Goal: Task Accomplishment & Management: Manage account settings

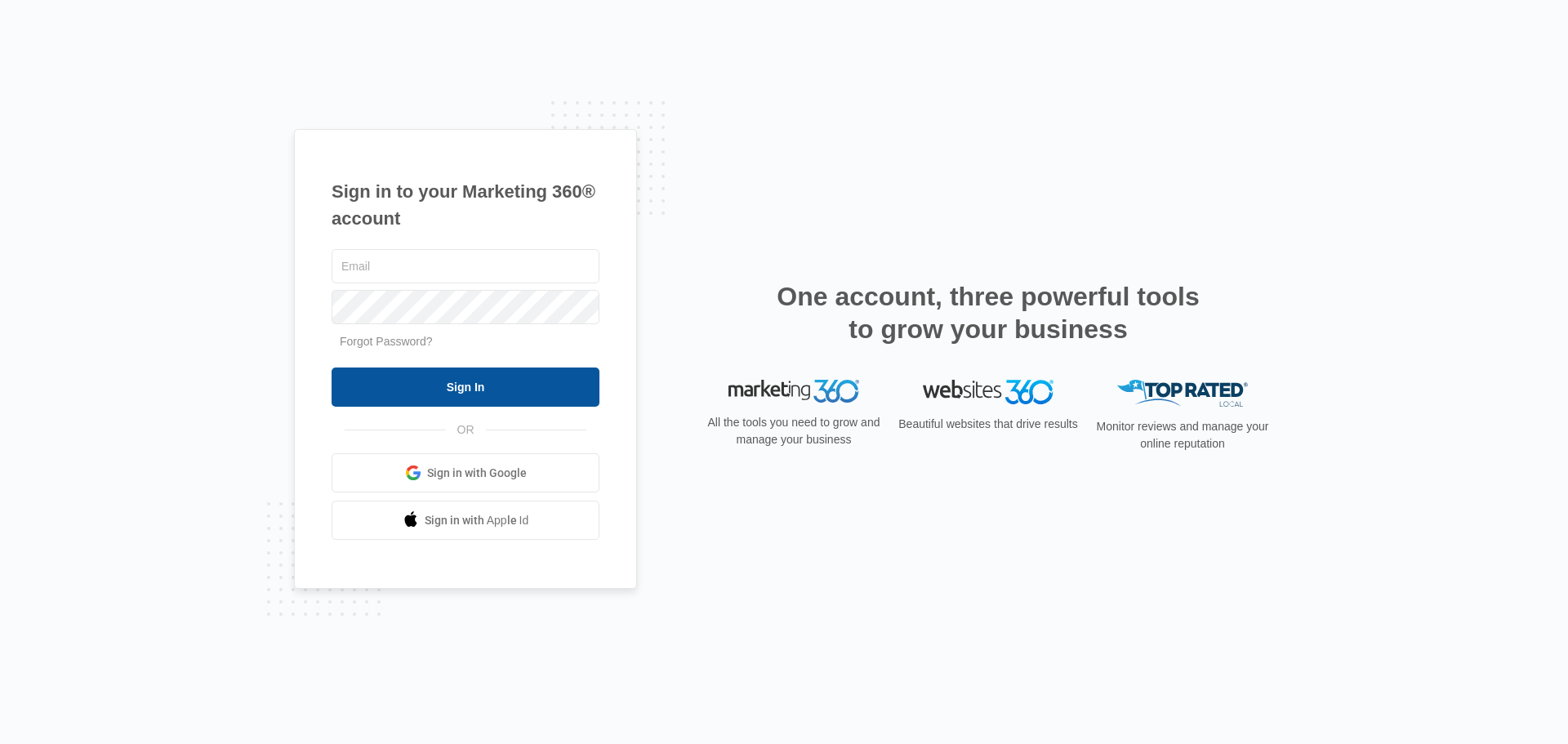
type input "[EMAIL_ADDRESS][DOMAIN_NAME]"
click at [581, 387] on input "Sign In" at bounding box center [465, 387] width 268 height 39
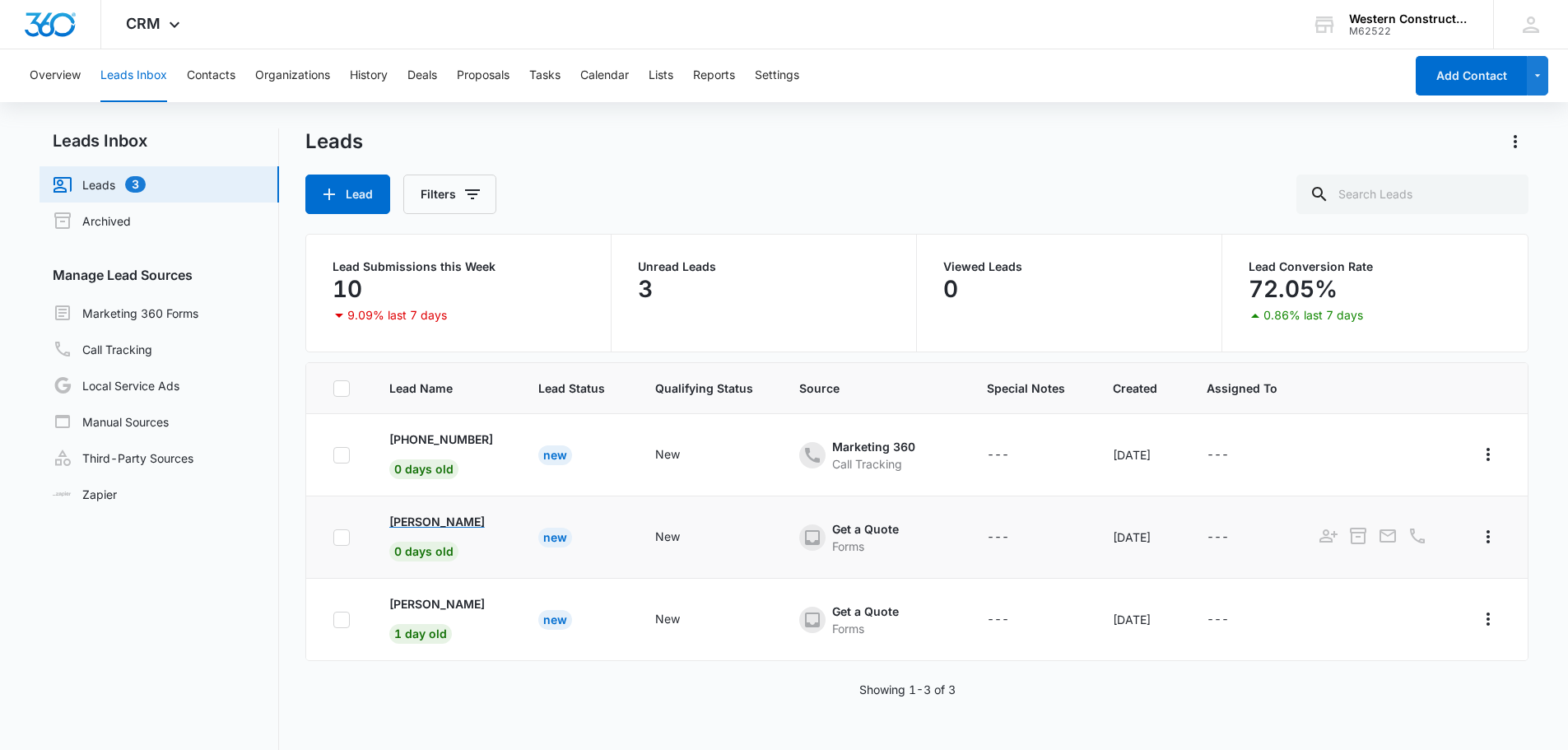
click at [420, 525] on p "[PERSON_NAME]" at bounding box center [437, 521] width 95 height 17
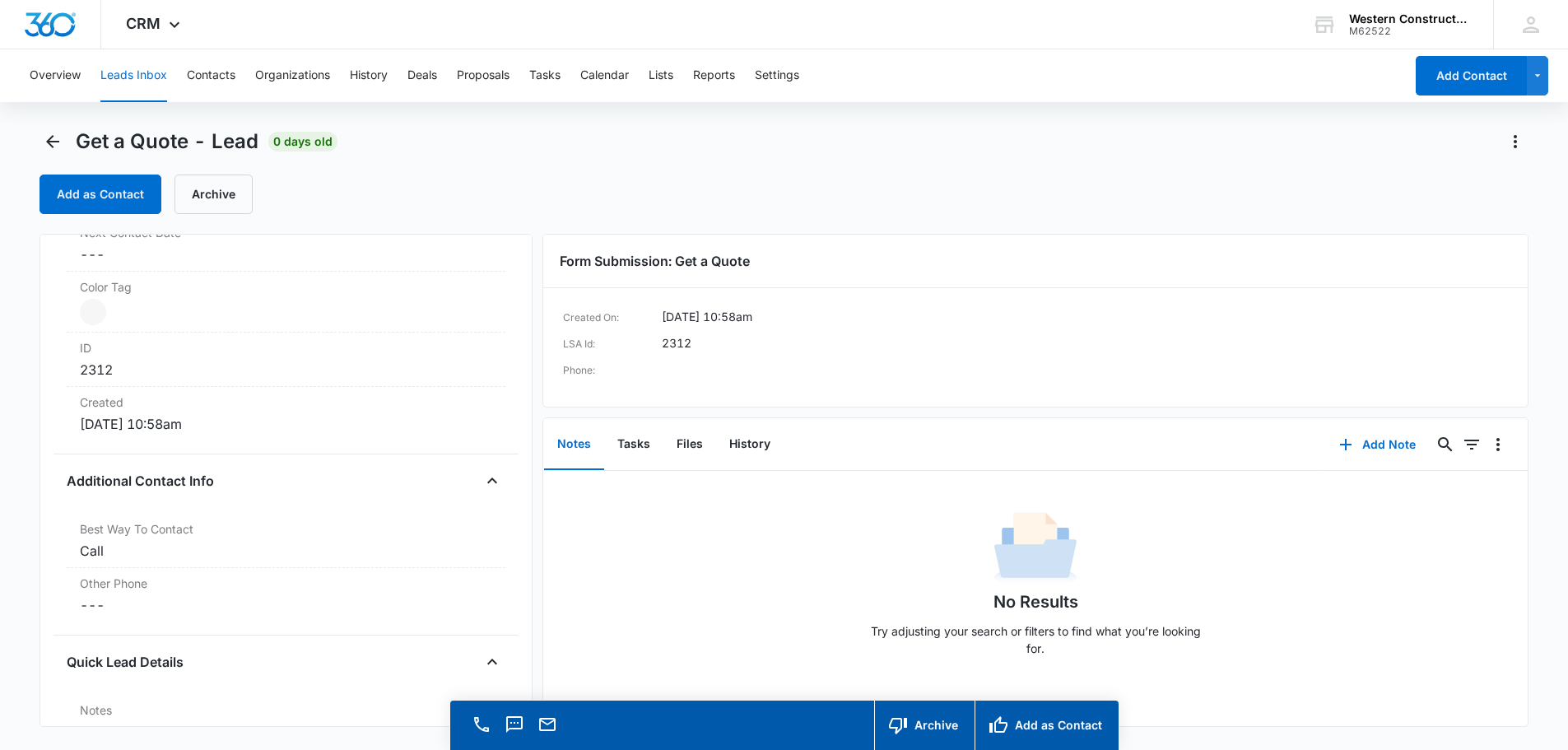
scroll to position [1235, 0]
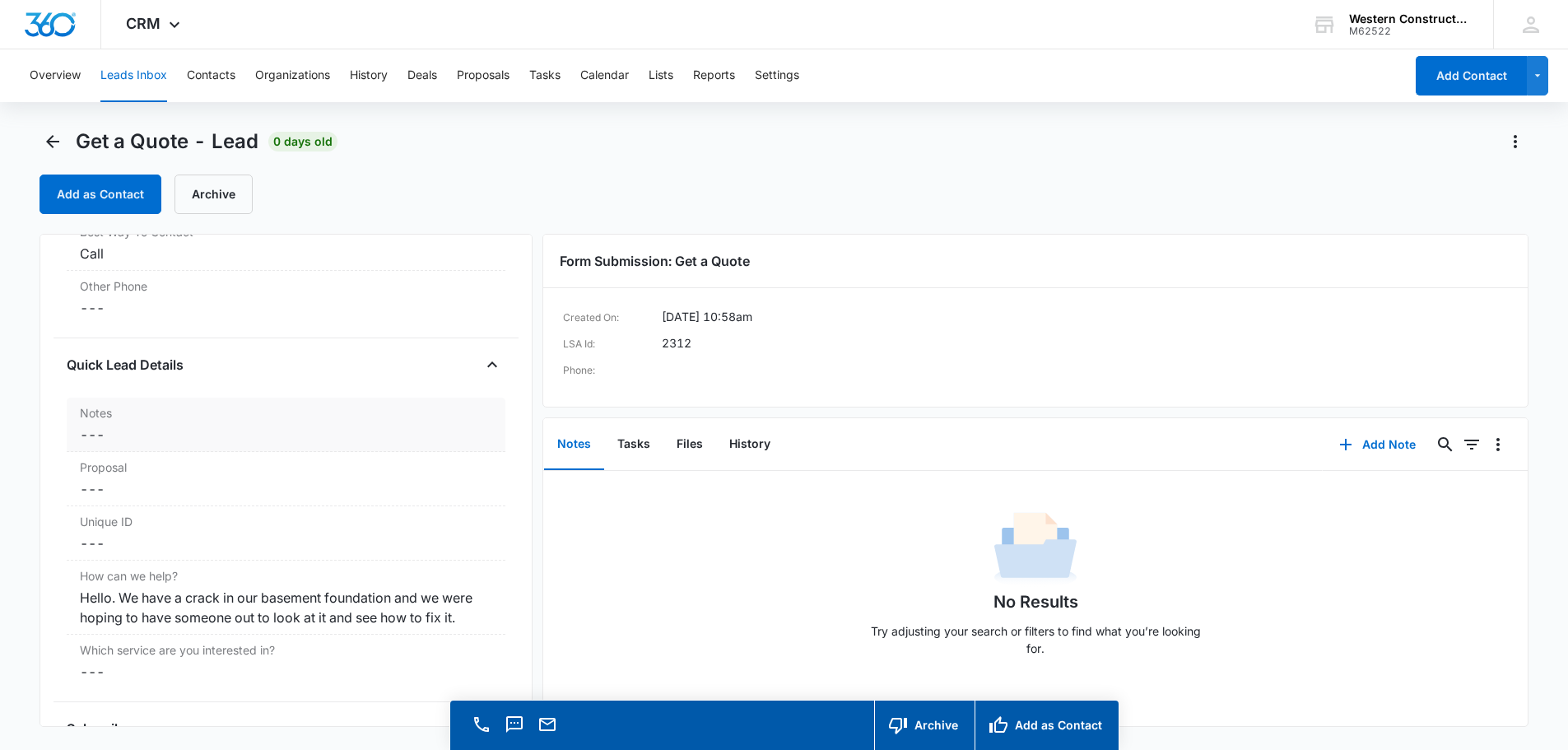
click at [124, 424] on div "Notes Cancel Save Changes ---" at bounding box center [286, 424] width 439 height 55
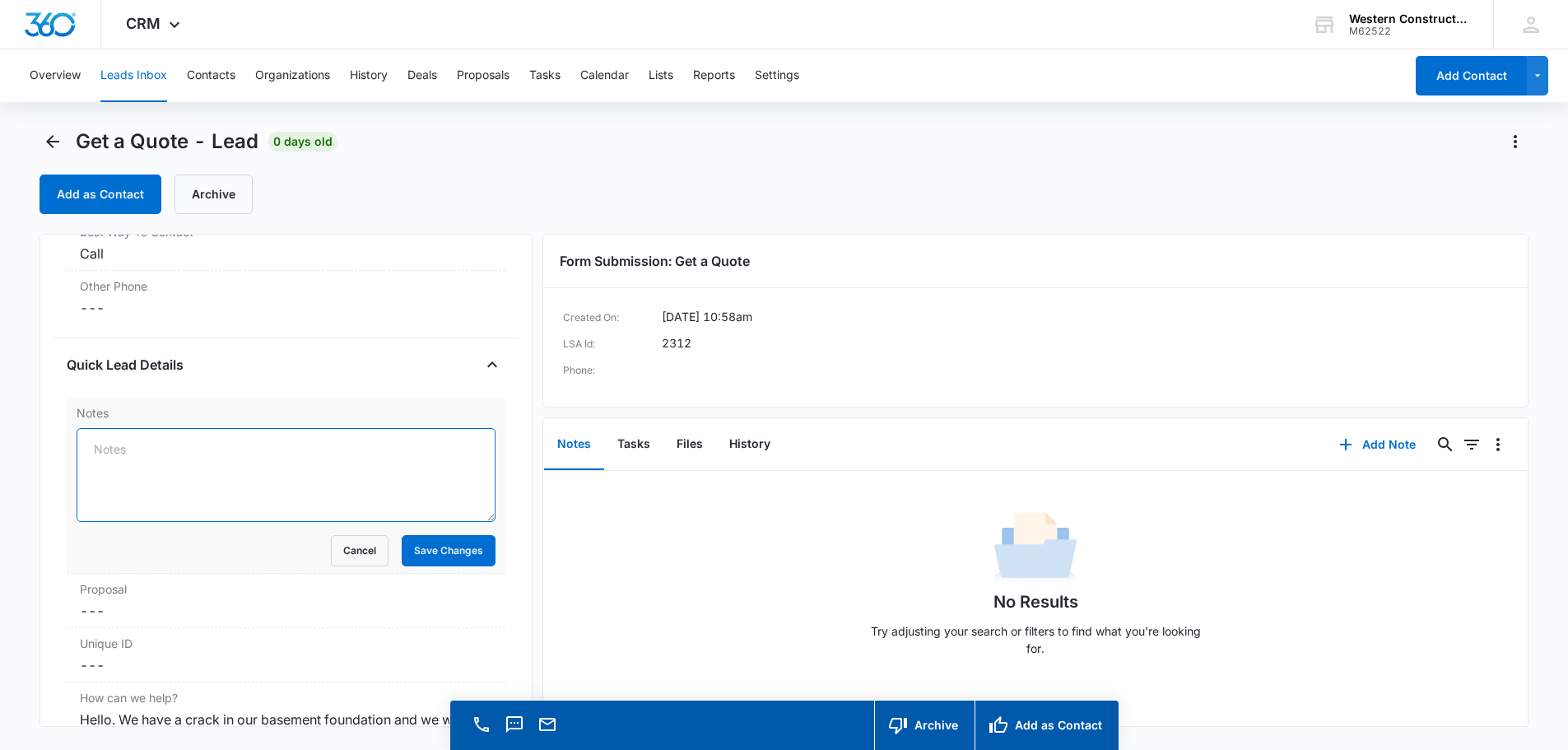
click at [139, 465] on textarea "Notes" at bounding box center [286, 475] width 419 height 93
type textarea "Estimate scheduled 9/22"
click at [450, 543] on button "Save Changes" at bounding box center [448, 550] width 93 height 31
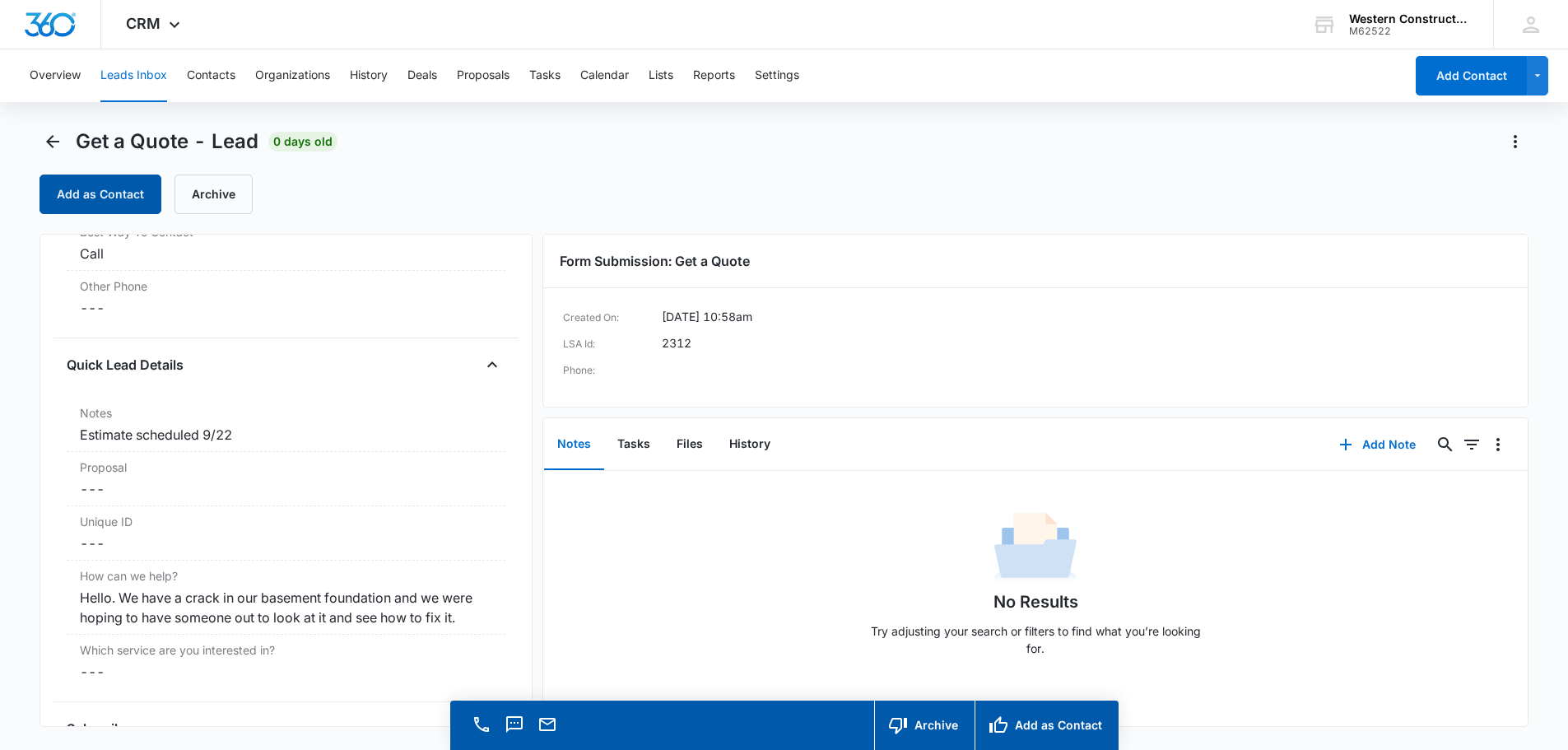
click at [114, 185] on button "Add as Contact" at bounding box center [100, 195] width 122 height 40
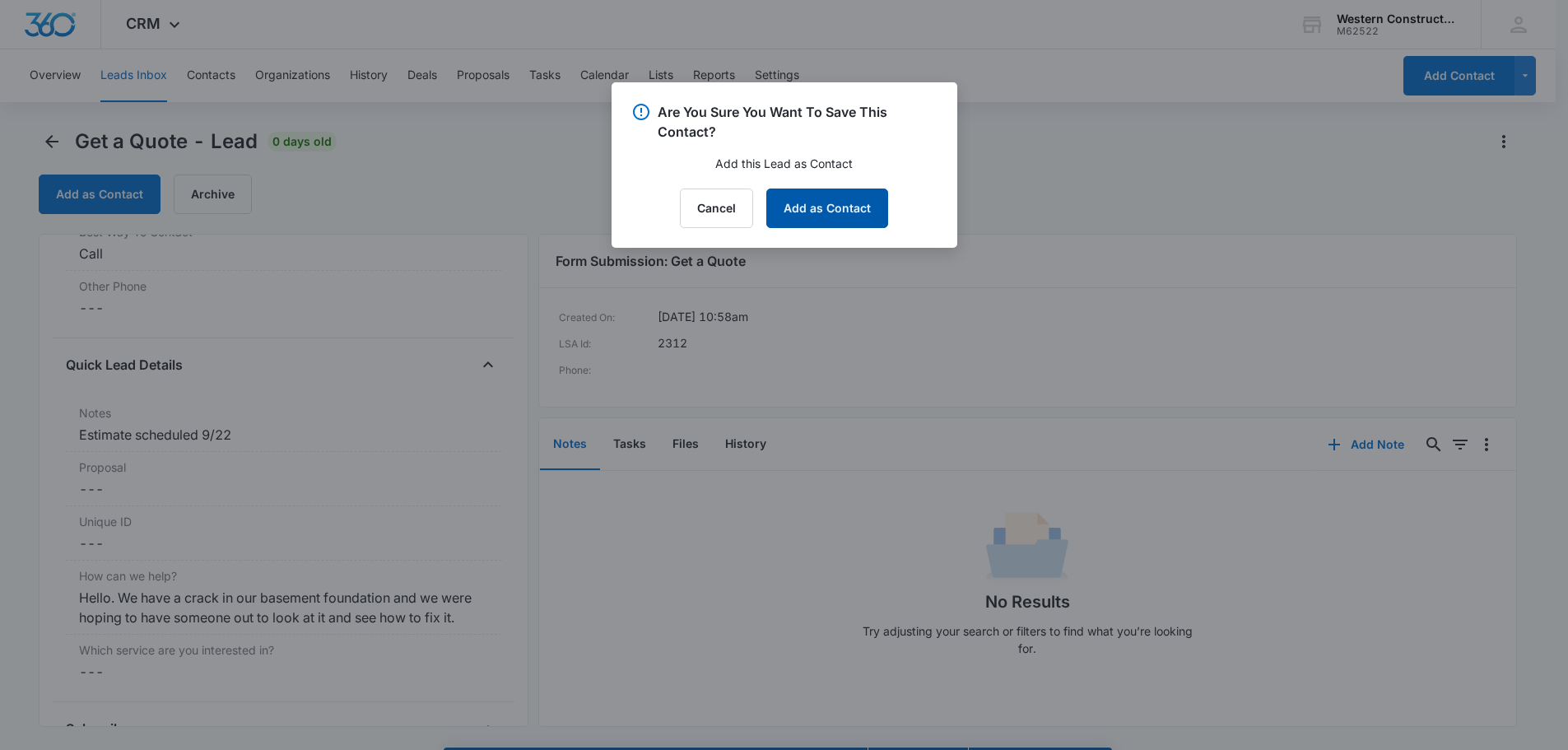
click at [814, 211] on button "Add as Contact" at bounding box center [827, 209] width 122 height 40
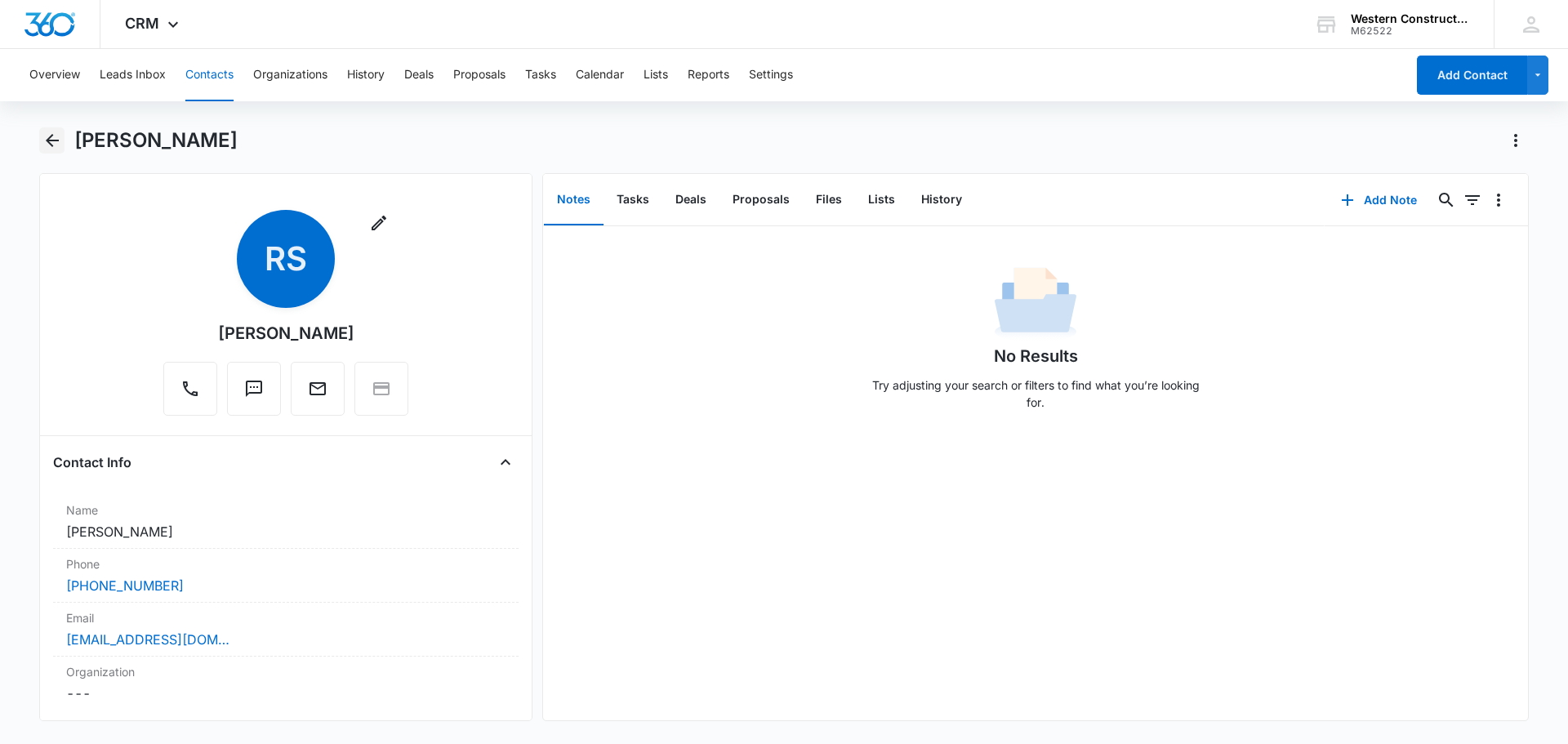
click at [55, 145] on icon "Back" at bounding box center [52, 141] width 20 height 20
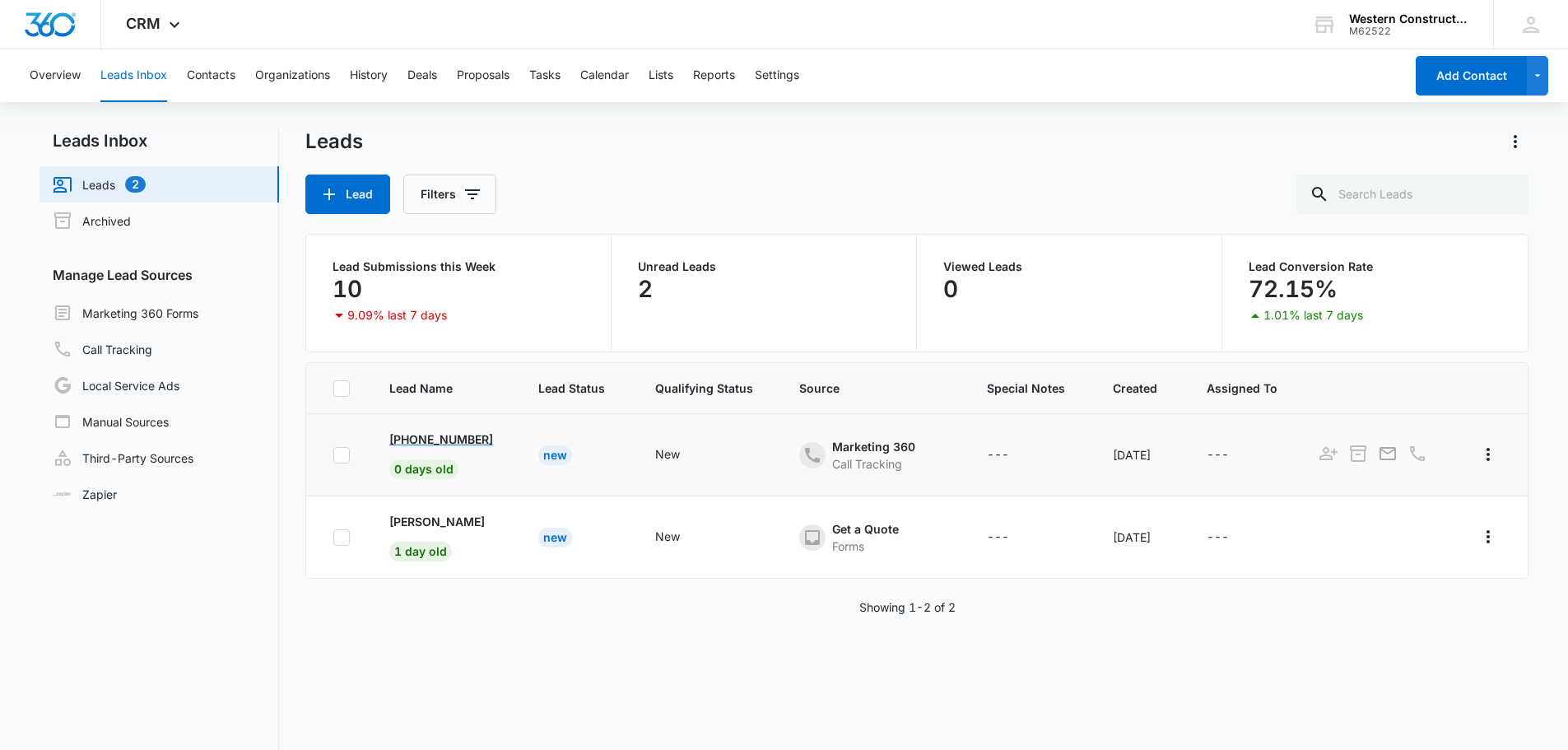
click at [491, 434] on p "[PHONE_NUMBER]" at bounding box center [441, 438] width 103 height 17
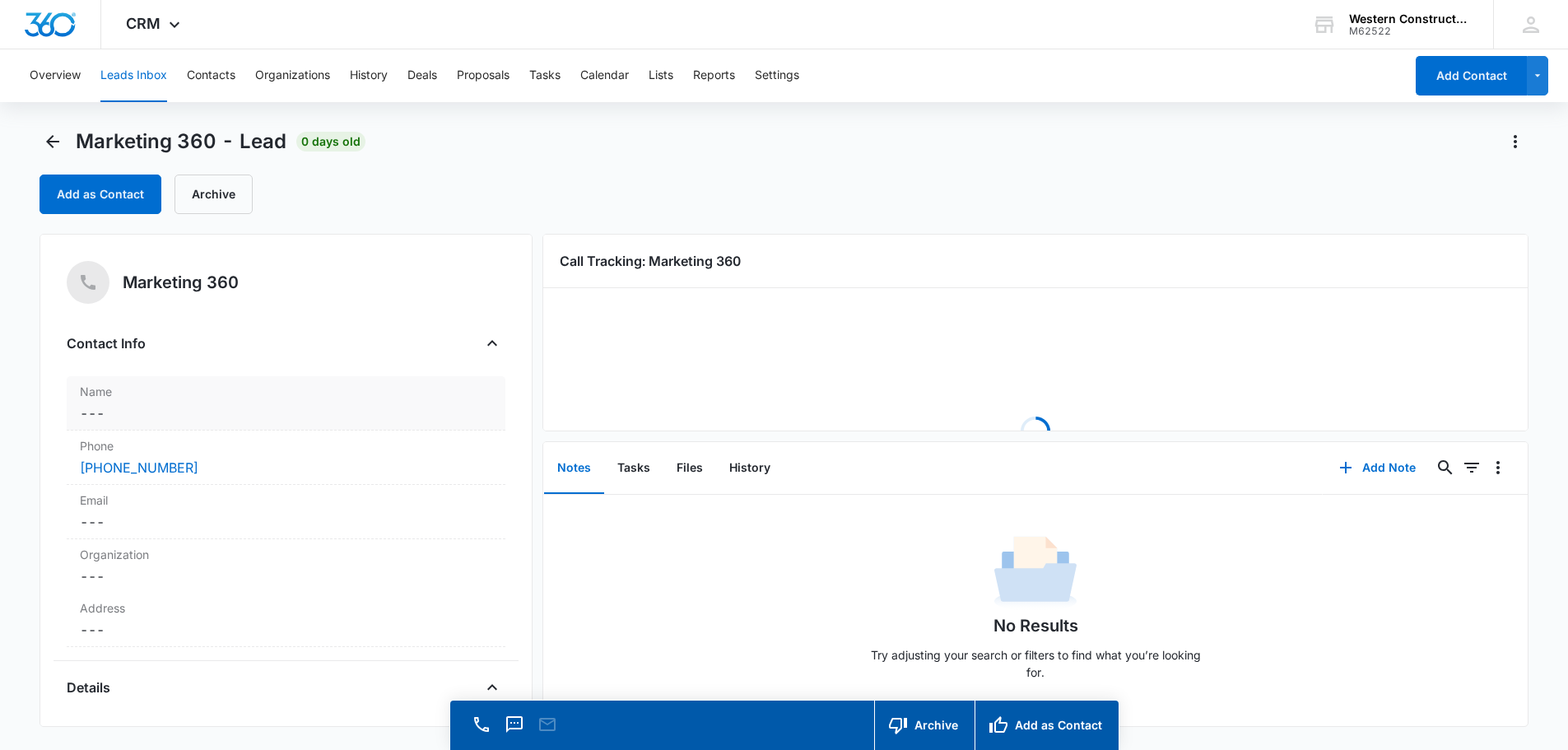
click at [91, 420] on dd "Cancel Save Changes ---" at bounding box center [285, 413] width 412 height 20
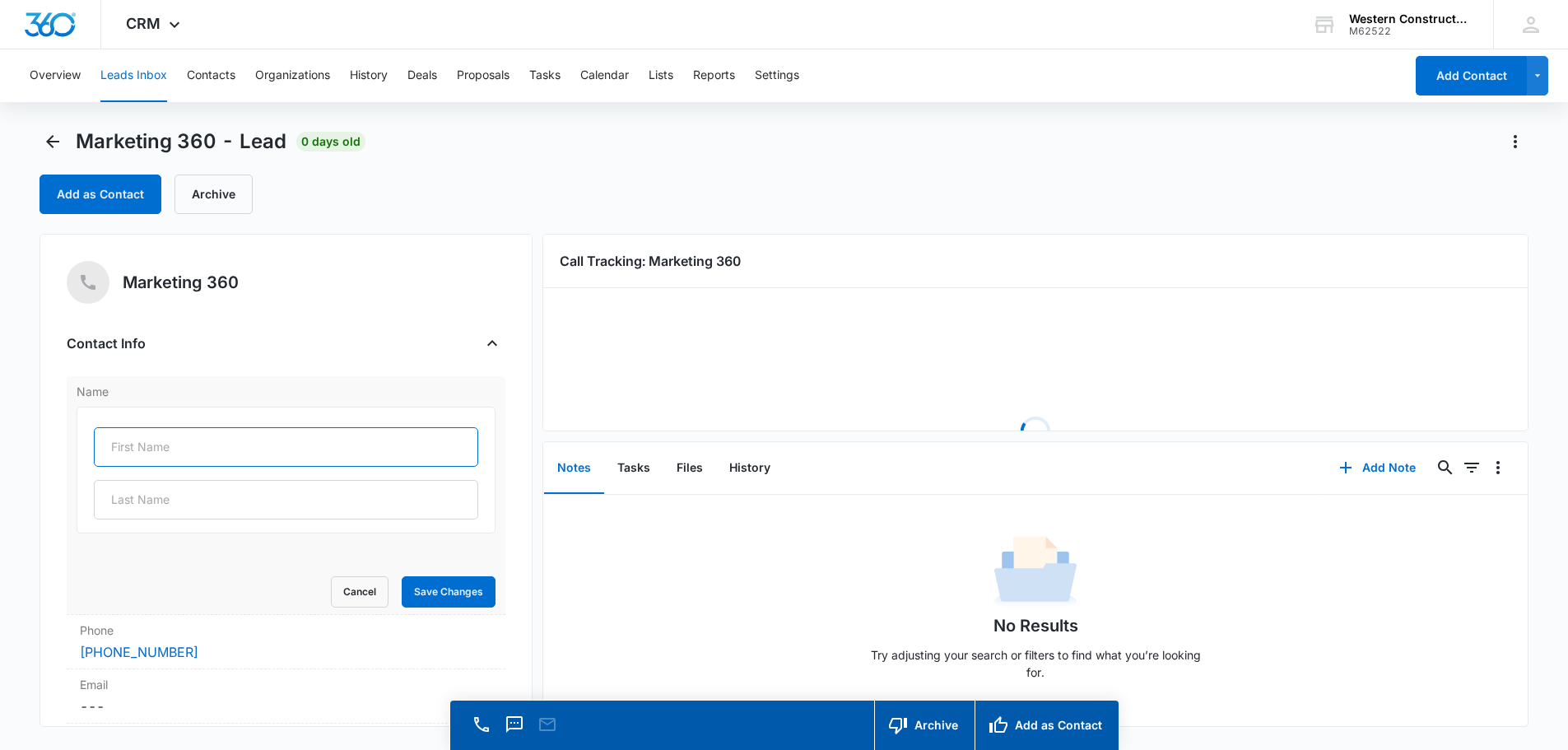
click at [121, 444] on input "text" at bounding box center [285, 447] width 385 height 40
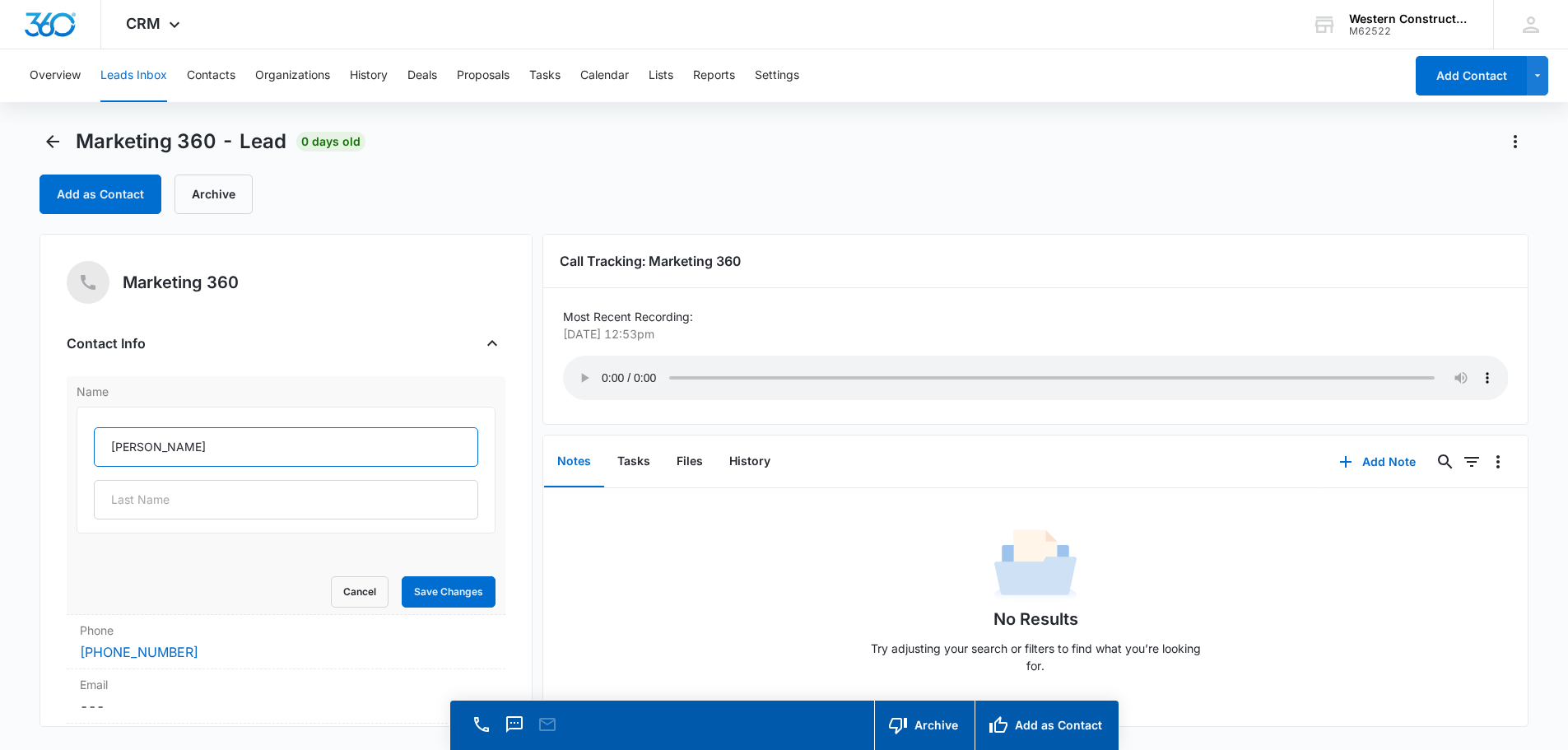
type input "[PERSON_NAME]"
click at [463, 597] on button "Save Changes" at bounding box center [448, 591] width 93 height 31
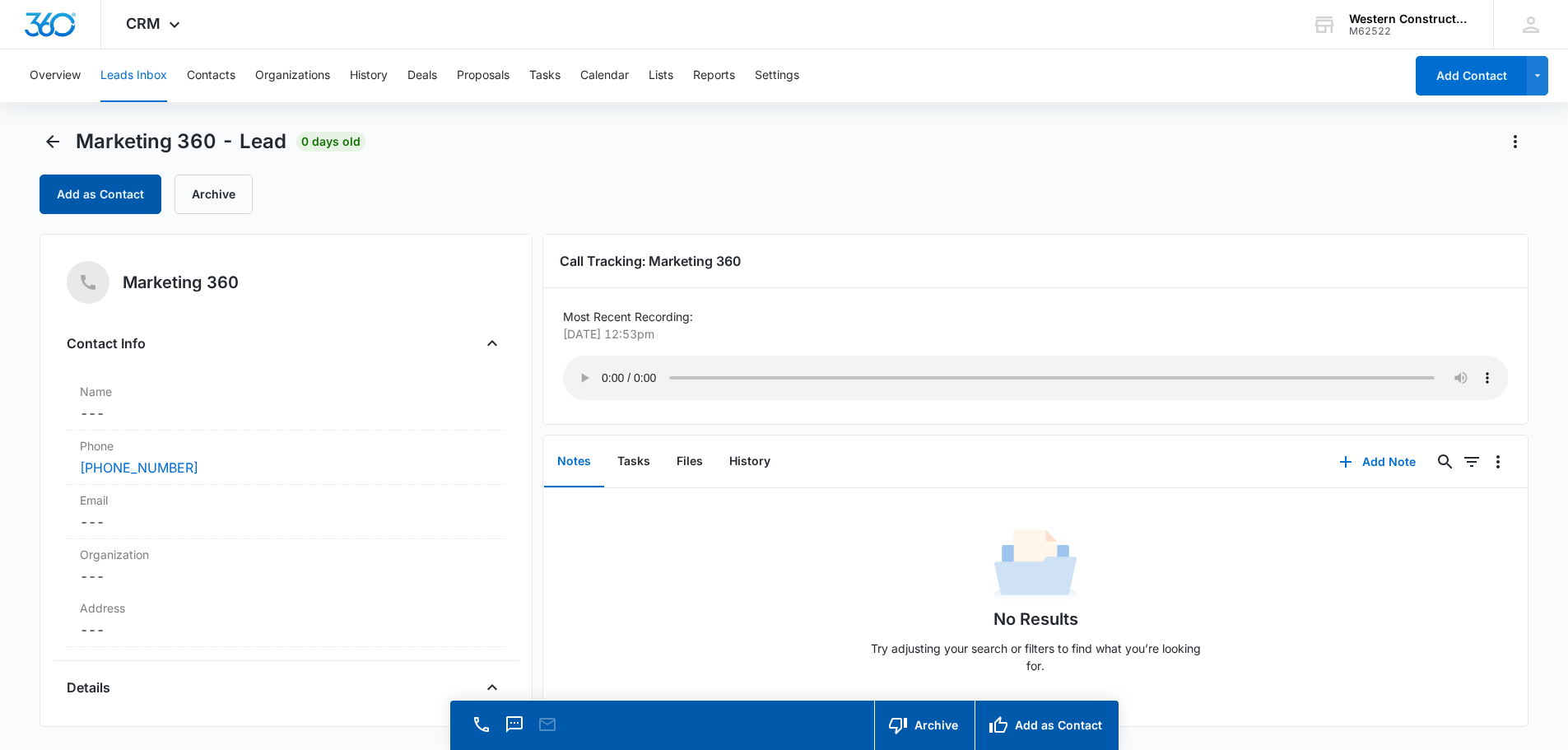
click at [116, 213] on button "Add as Contact" at bounding box center [100, 195] width 122 height 40
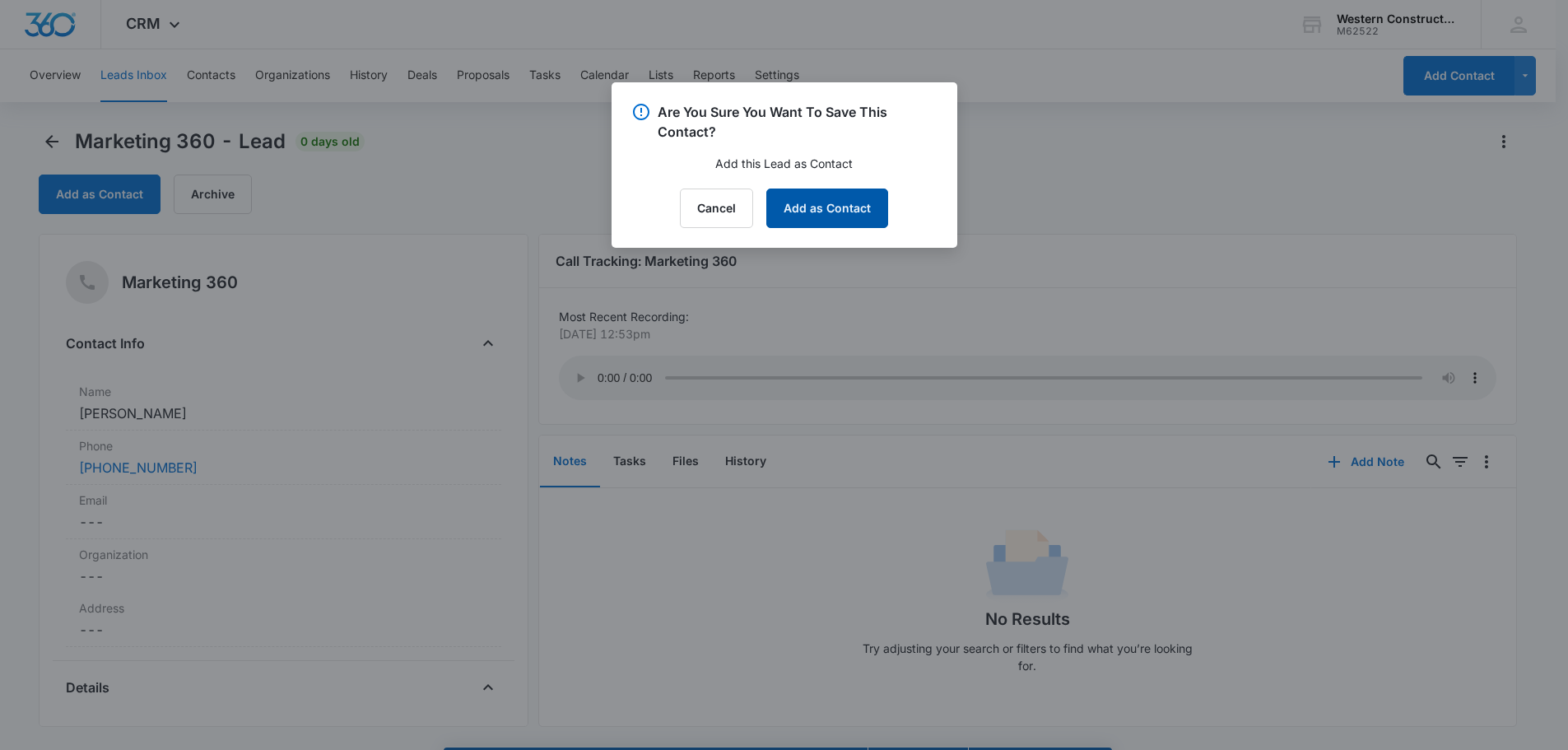
click at [807, 207] on button "Add as Contact" at bounding box center [827, 209] width 122 height 40
